Goal: Task Accomplishment & Management: Manage account settings

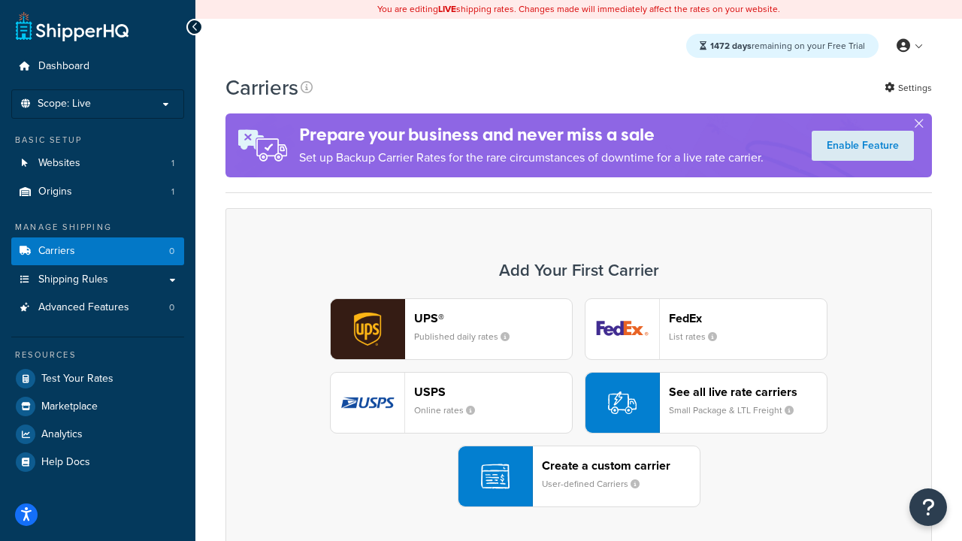
click at [579, 404] on div "UPS® Published daily rates FedEx List rates USPS Online rates See all live rate…" at bounding box center [578, 402] width 675 height 209
click at [748, 319] on header "FedEx" at bounding box center [748, 318] width 158 height 14
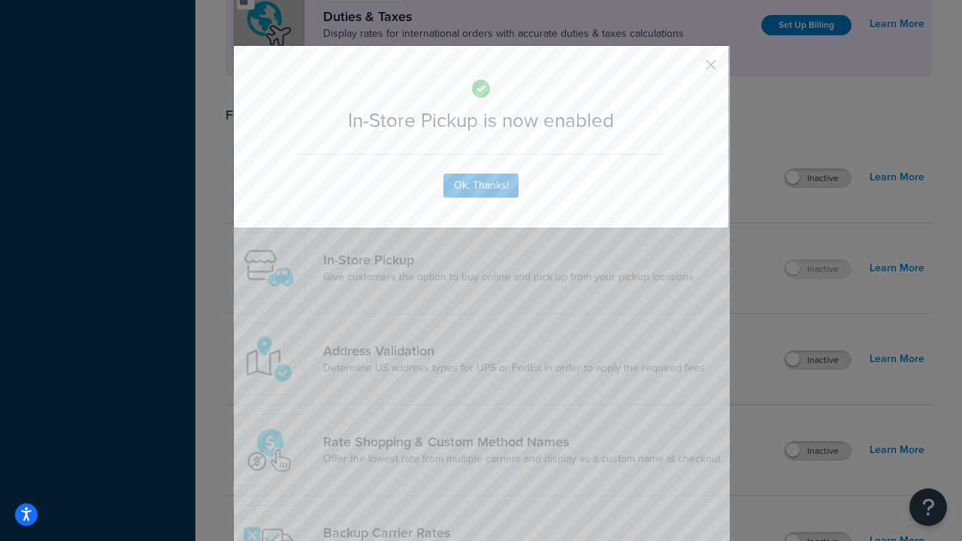
click at [688, 70] on button "button" at bounding box center [689, 70] width 4 height 4
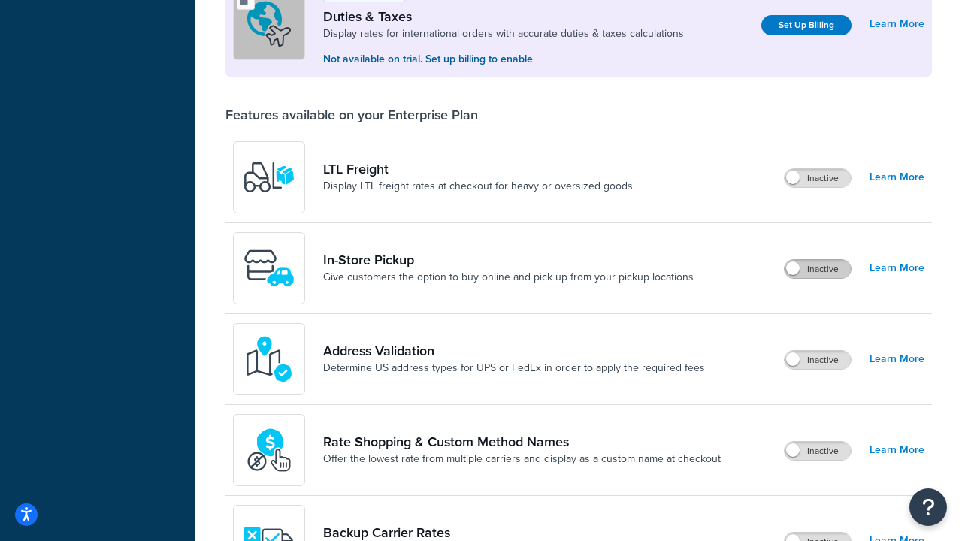
scroll to position [460, 0]
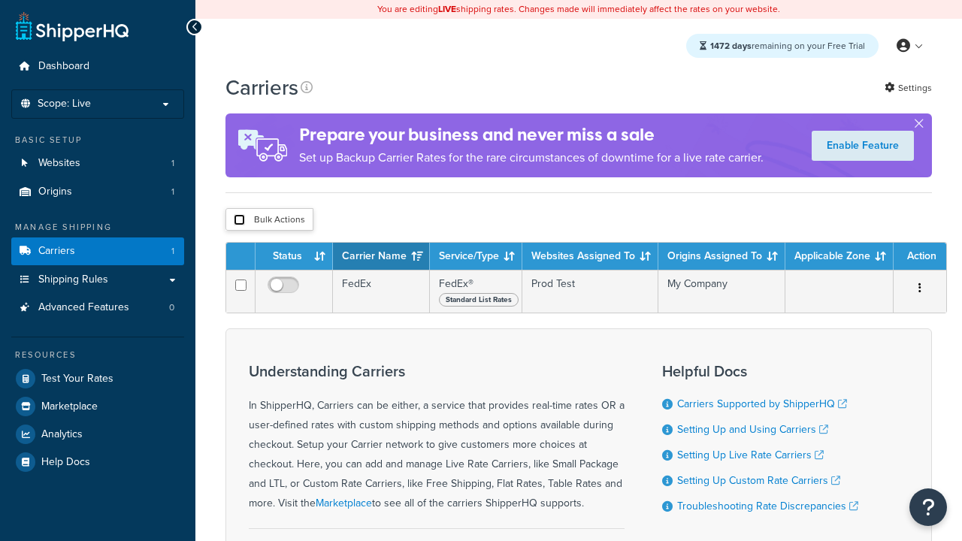
click at [239, 221] on input "checkbox" at bounding box center [239, 219] width 11 height 11
checkbox input "true"
click at [0, 0] on button "Delete" at bounding box center [0, 0] width 0 height 0
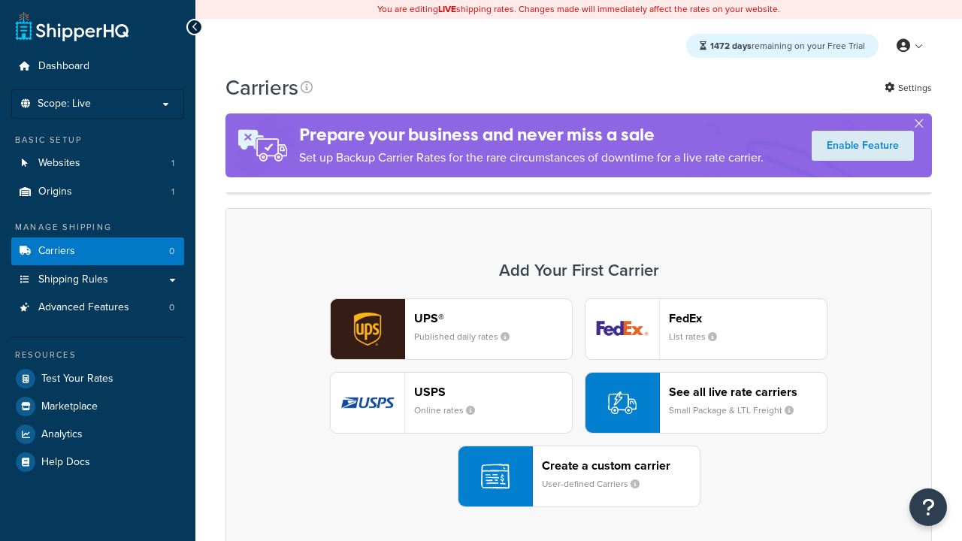
scroll to position [133, 0]
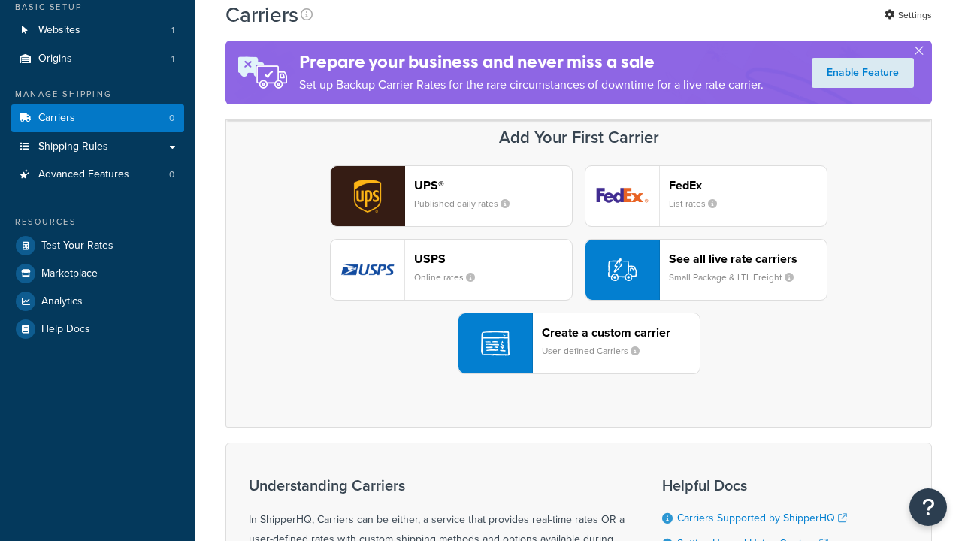
click at [748, 186] on header "FedEx" at bounding box center [748, 185] width 158 height 14
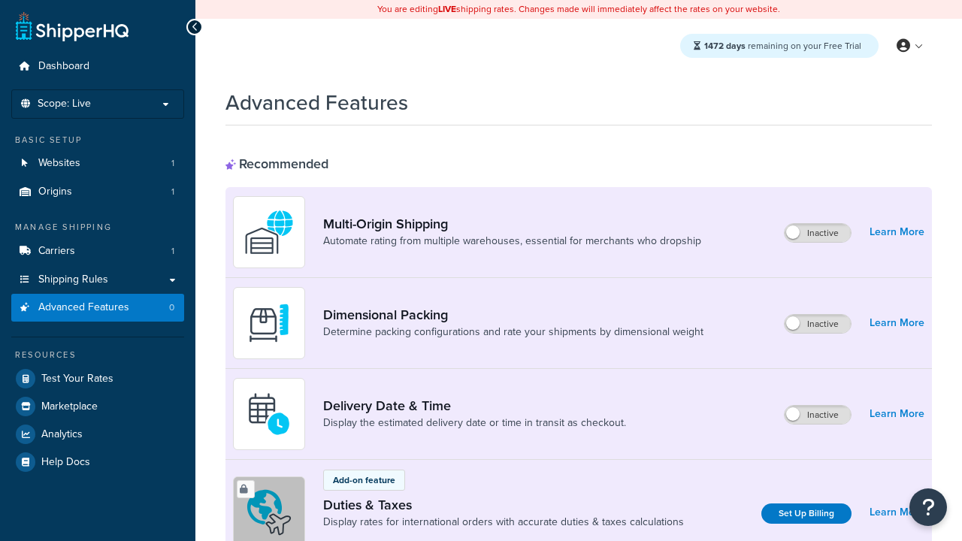
scroll to position [488, 0]
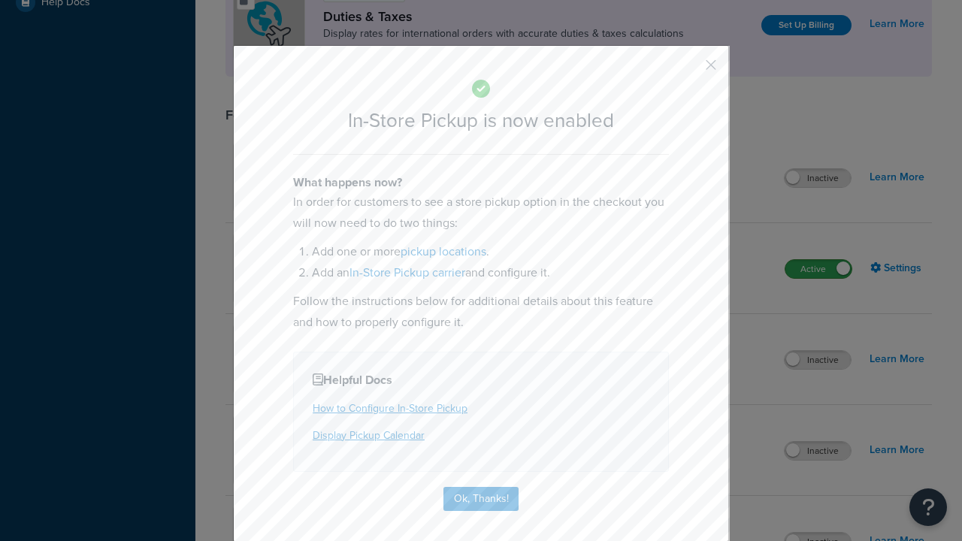
scroll to position [0, 0]
click at [688, 70] on button "button" at bounding box center [689, 70] width 4 height 4
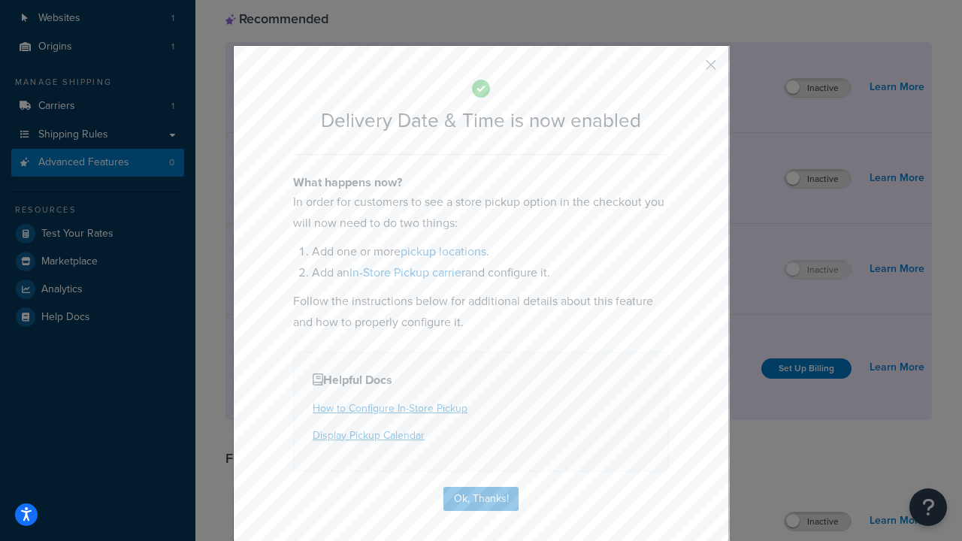
click at [688, 70] on button "button" at bounding box center [689, 70] width 4 height 4
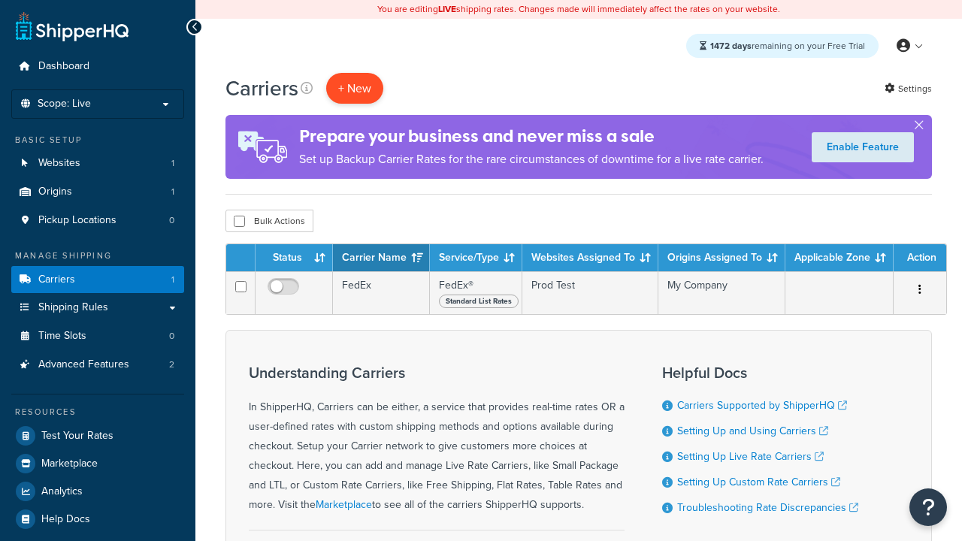
click at [355, 89] on button "+ New" at bounding box center [354, 88] width 57 height 31
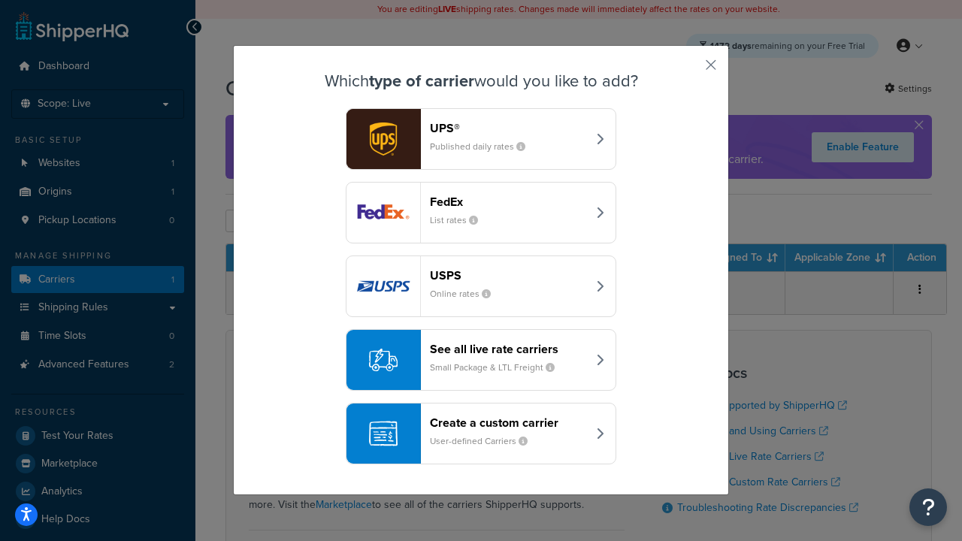
click at [481, 434] on div "Create a custom carrier User-defined Carriers" at bounding box center [508, 434] width 157 height 36
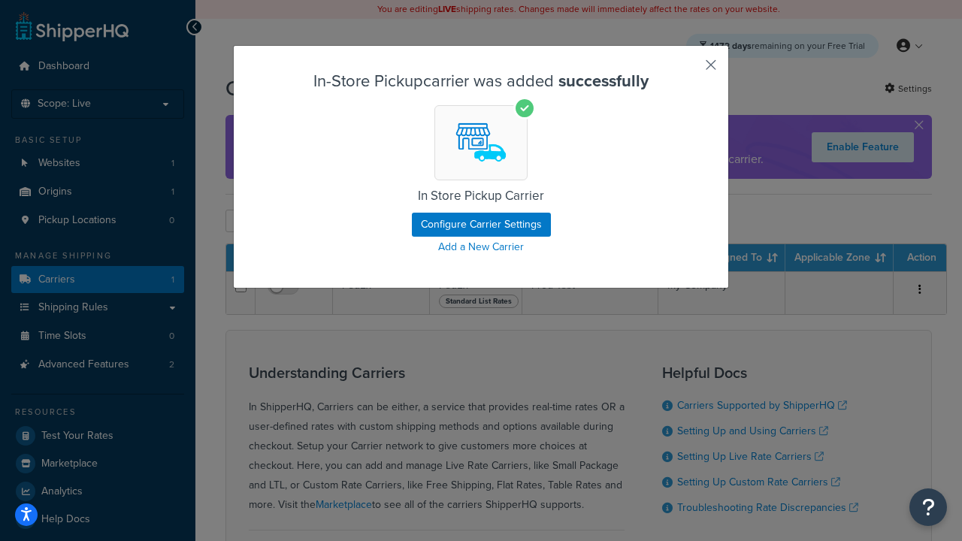
click at [688, 70] on button "button" at bounding box center [689, 70] width 4 height 4
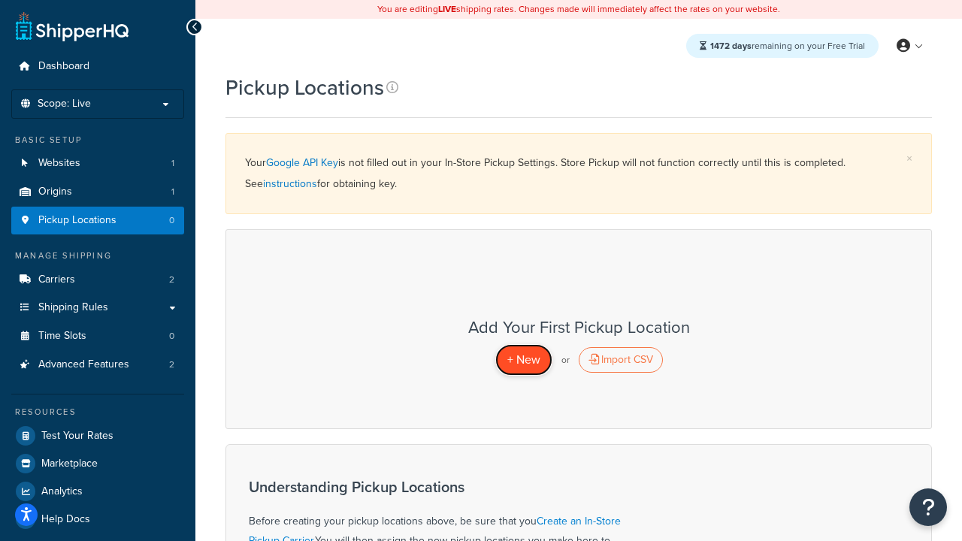
click at [523, 360] on span "+ New" at bounding box center [523, 359] width 33 height 17
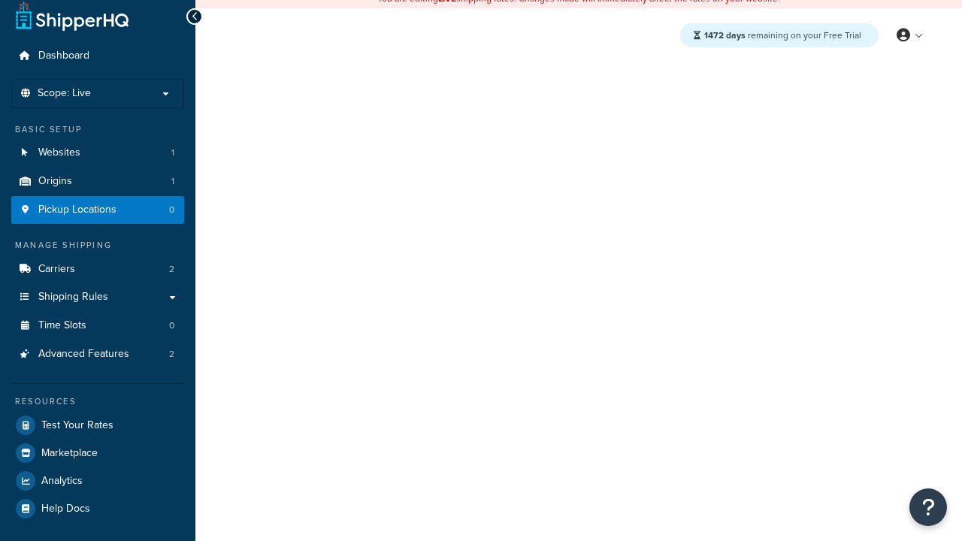
select select "5"
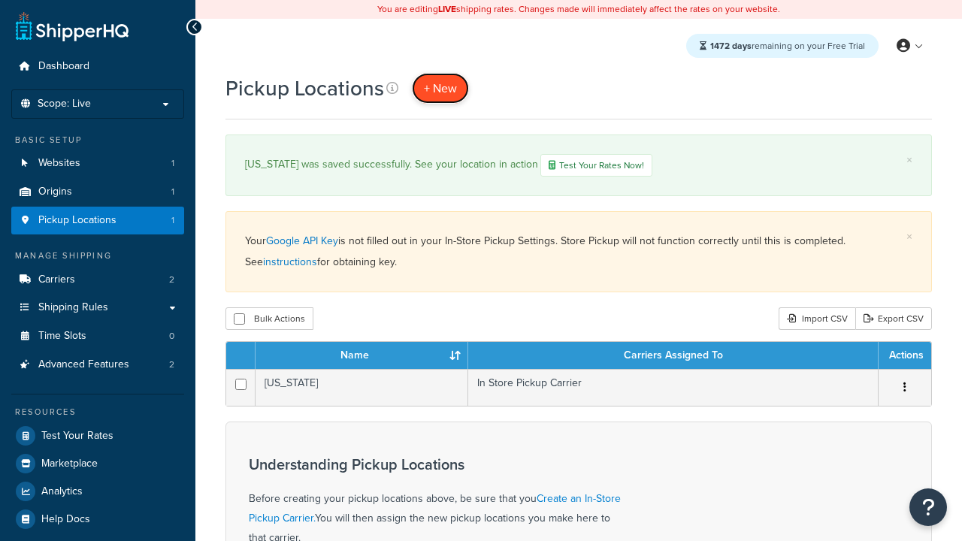
click at [439, 89] on span "+ New" at bounding box center [440, 88] width 33 height 17
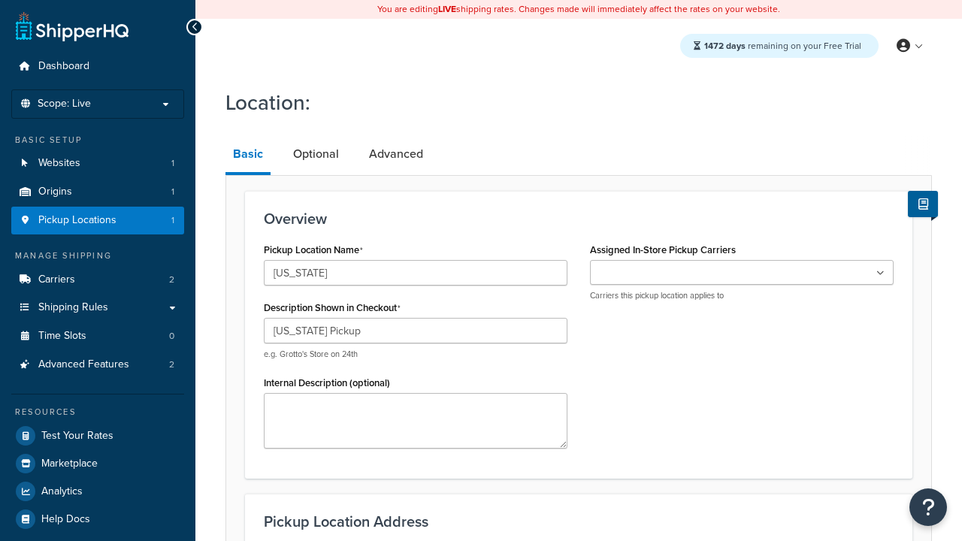
type input "Texas Pickup"
click at [742, 273] on ul at bounding box center [742, 272] width 304 height 25
type input "2207 Four Waters Loop"
type input "Suite A"
type input "Georgetown"
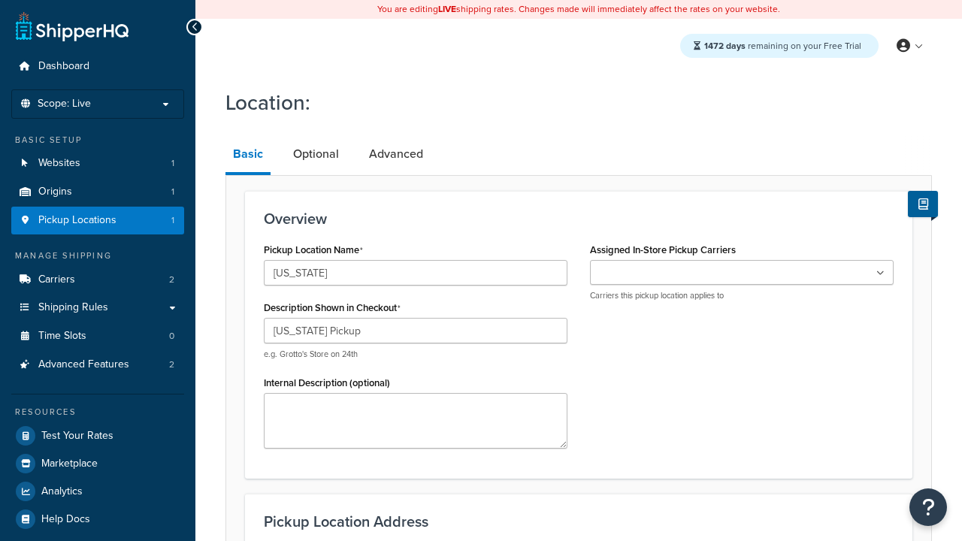
select select "43"
type input "Georgetown"
type input "78628"
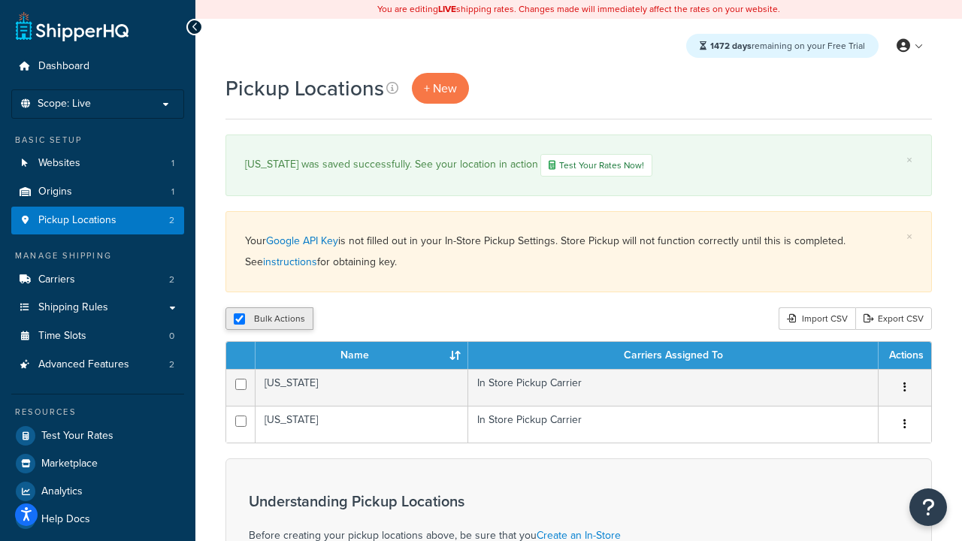
click at [239, 321] on input "checkbox" at bounding box center [239, 318] width 11 height 11
checkbox input "false"
click at [239, 321] on input "checkbox" at bounding box center [239, 318] width 11 height 11
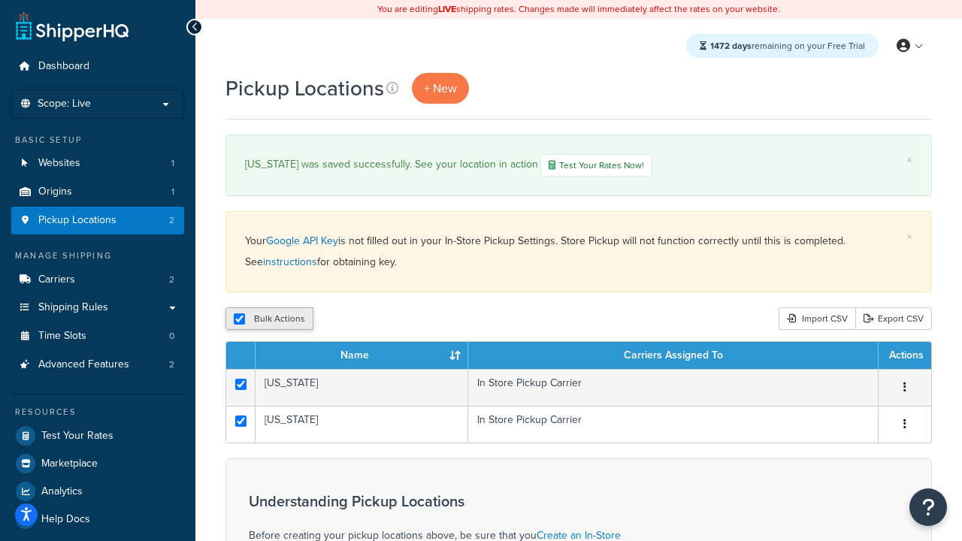
checkbox input "true"
click at [342, 321] on button "Duplicate" at bounding box center [344, 318] width 63 height 23
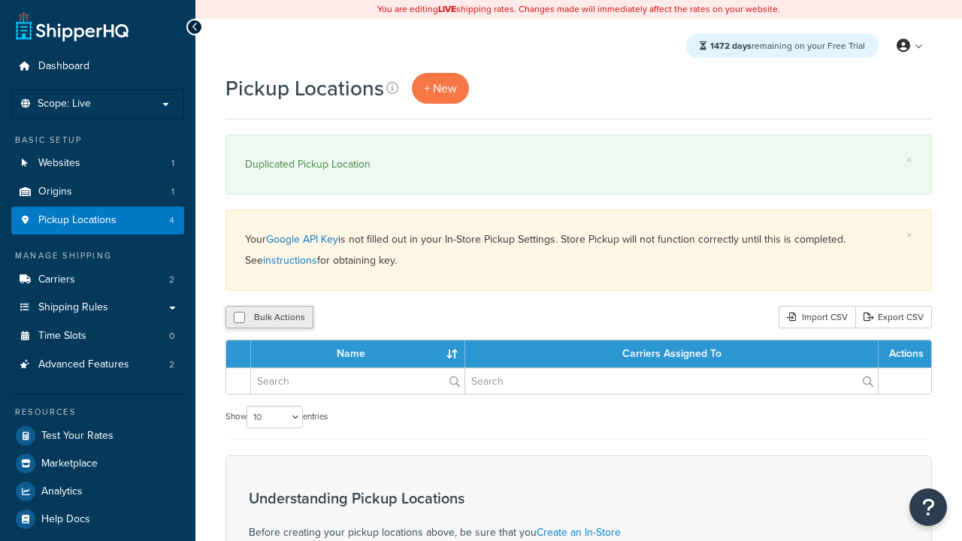
click at [239, 319] on input "checkbox" at bounding box center [239, 317] width 11 height 11
checkbox input "true"
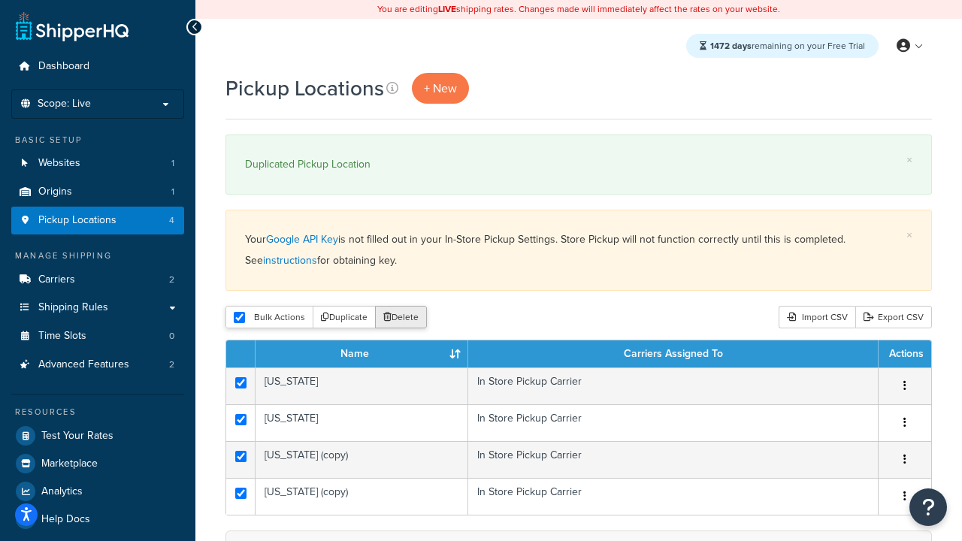
click at [400, 319] on button "Delete" at bounding box center [401, 317] width 52 height 23
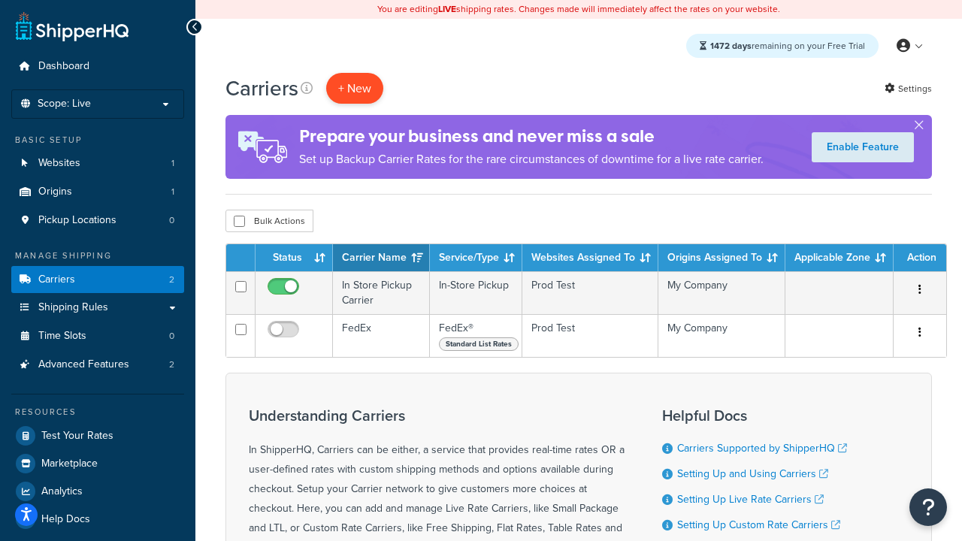
click at [355, 89] on button "+ New" at bounding box center [354, 88] width 57 height 31
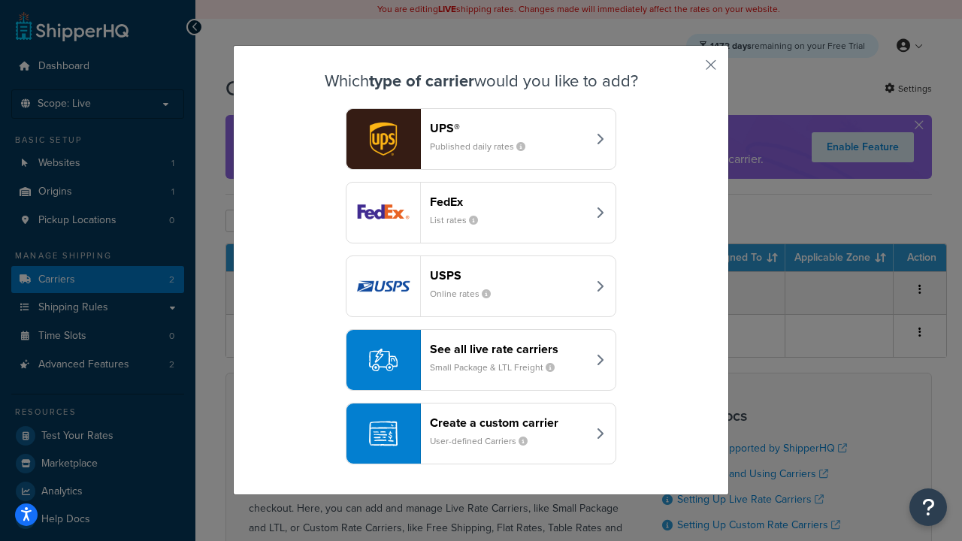
click at [481, 434] on div "Create a custom carrier User-defined Carriers" at bounding box center [508, 434] width 157 height 36
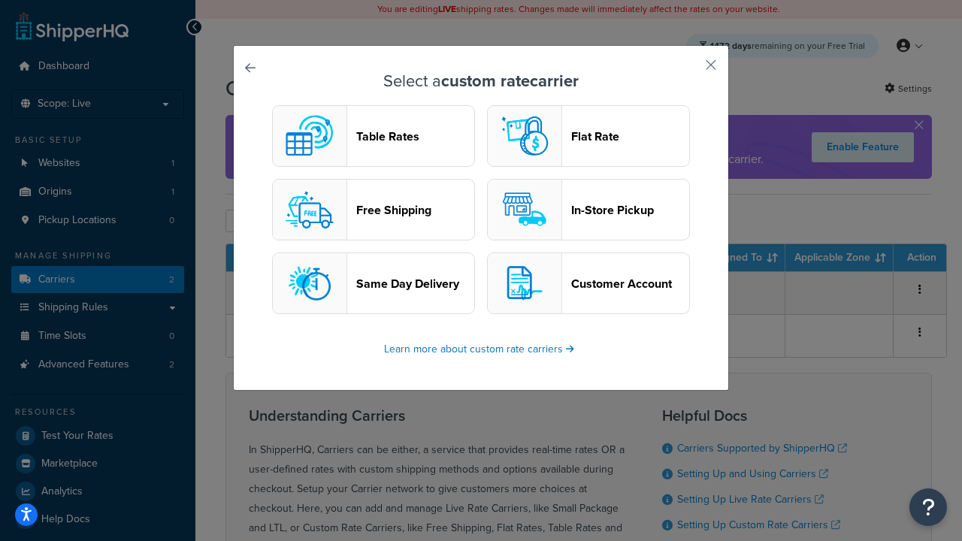
click at [588, 137] on header "Flat Rate" at bounding box center [630, 136] width 118 height 14
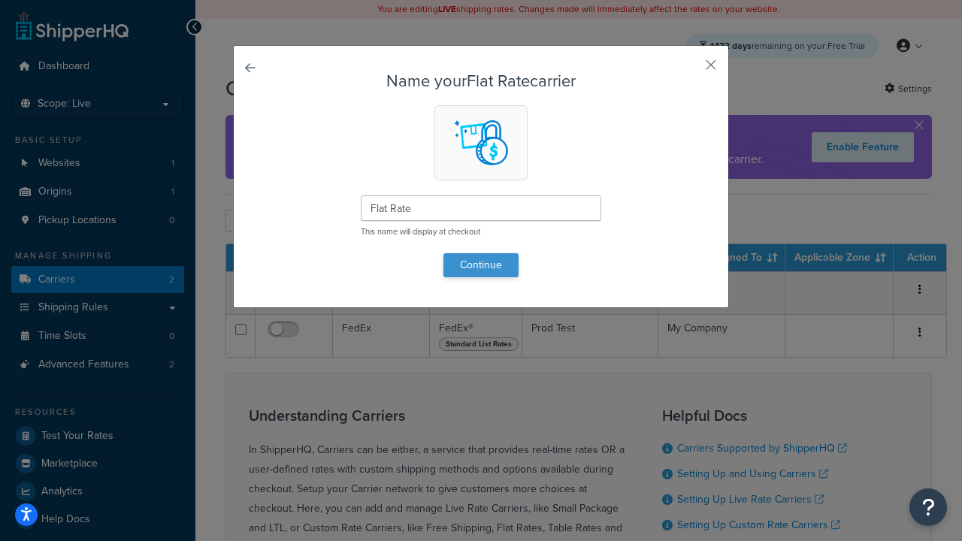
type input "Flat Rate"
click at [481, 265] on button "Continue" at bounding box center [480, 265] width 75 height 24
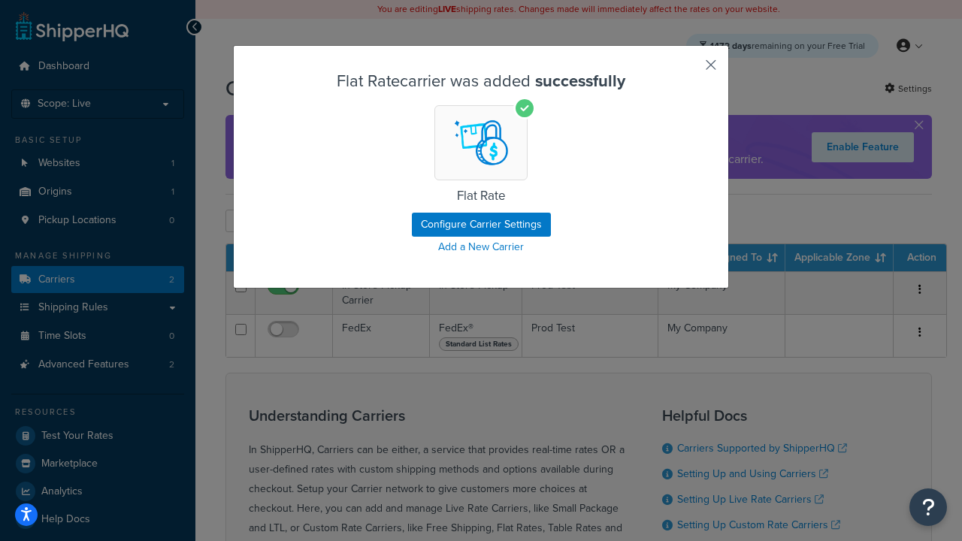
click at [688, 70] on button "button" at bounding box center [689, 70] width 4 height 4
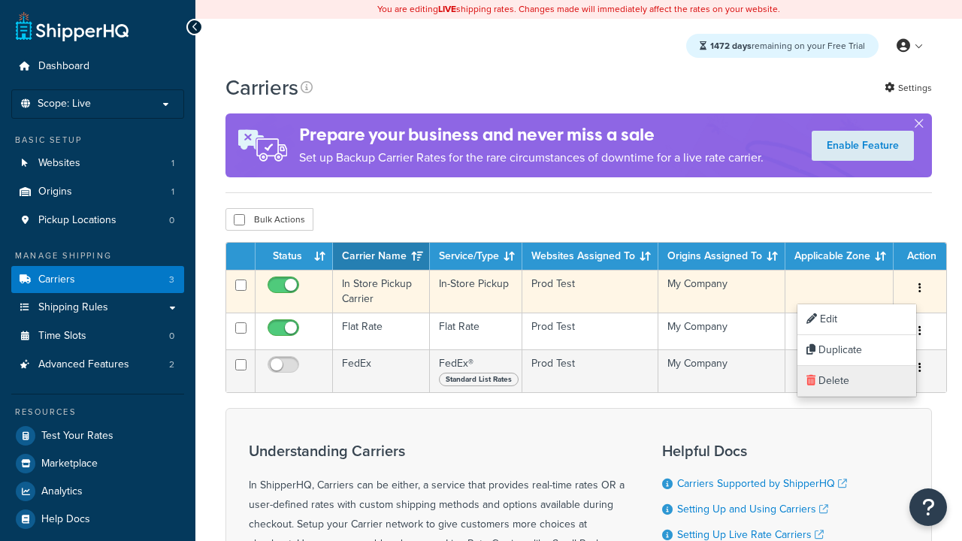
click at [856, 381] on link "Delete" at bounding box center [856, 381] width 119 height 31
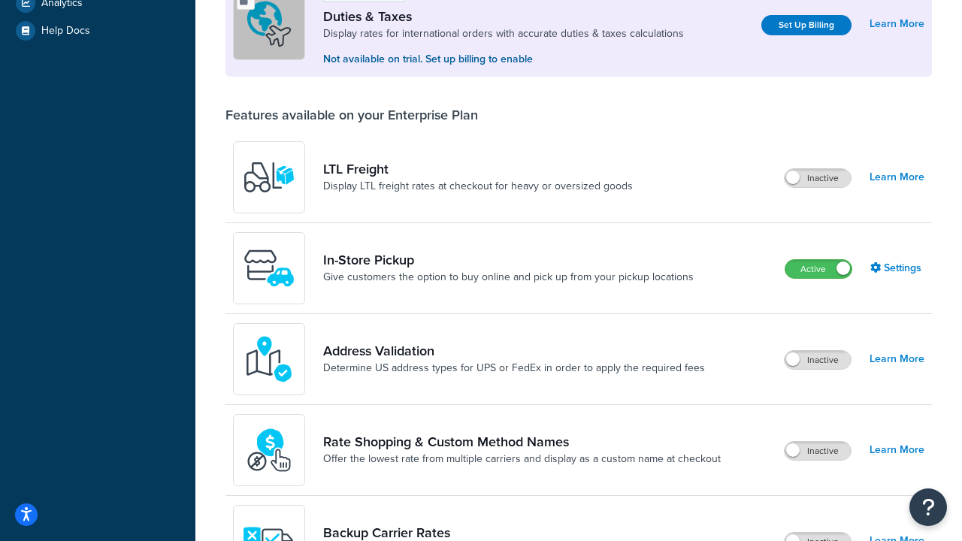
click at [818, 271] on label "Active" at bounding box center [818, 269] width 66 height 18
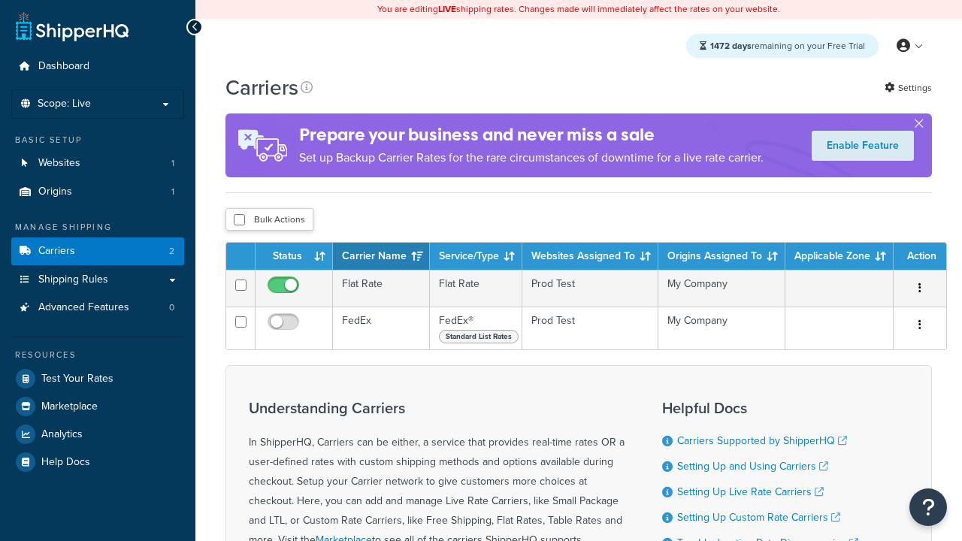
click at [239, 221] on input "checkbox" at bounding box center [239, 219] width 11 height 11
checkbox input "true"
click at [0, 0] on button "Delete" at bounding box center [0, 0] width 0 height 0
